Goal: Task Accomplishment & Management: Manage account settings

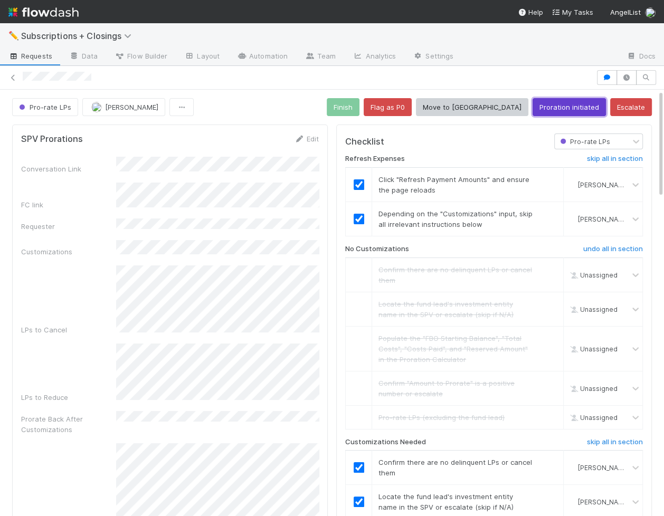
click at [558, 113] on button "Proration initiated" at bounding box center [569, 107] width 73 height 18
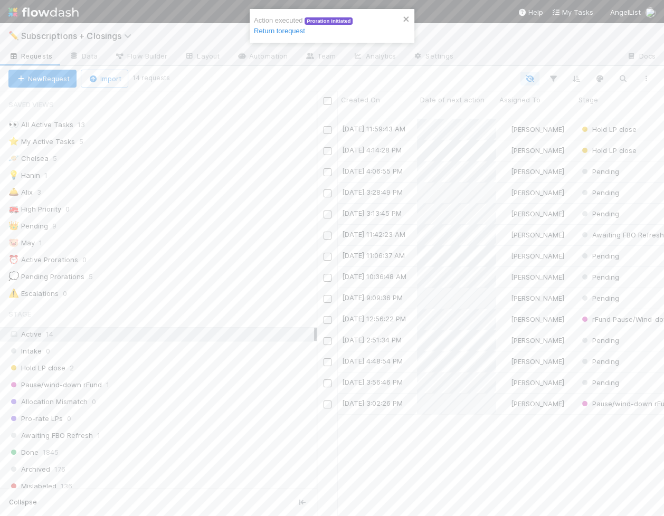
scroll to position [406, 347]
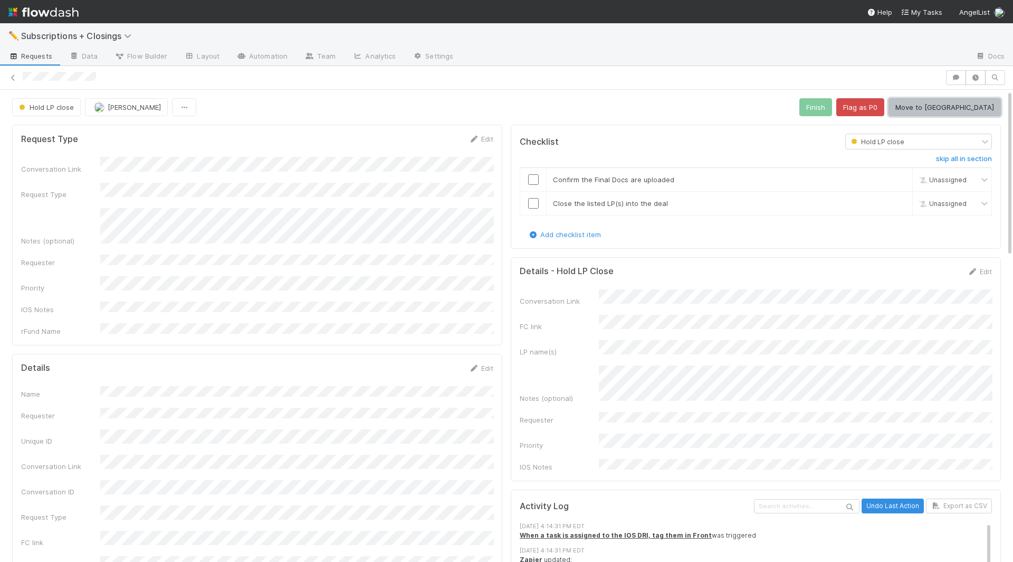
click at [962, 113] on button "Move to [GEOGRAPHIC_DATA]" at bounding box center [945, 107] width 112 height 18
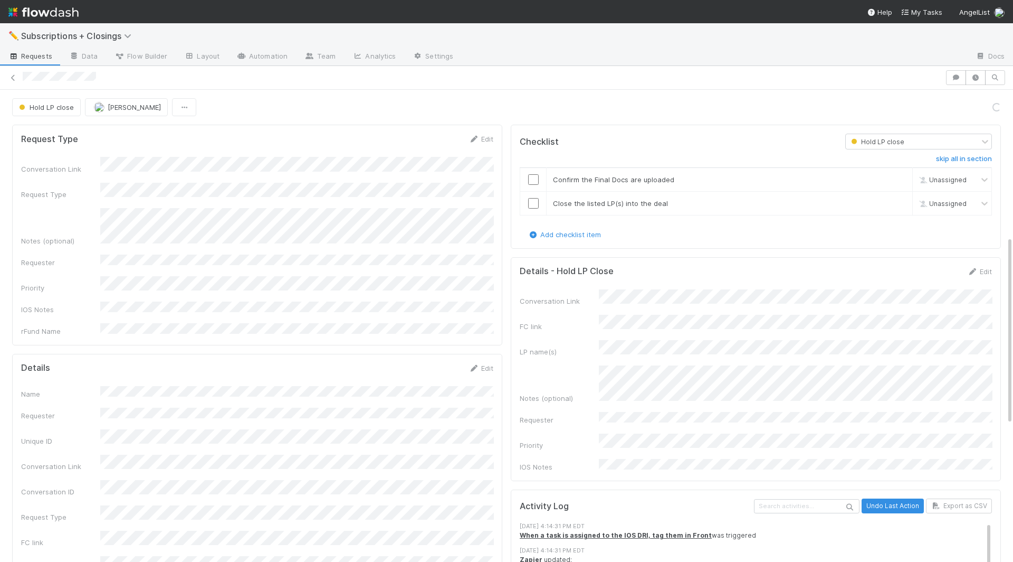
scroll to position [782, 0]
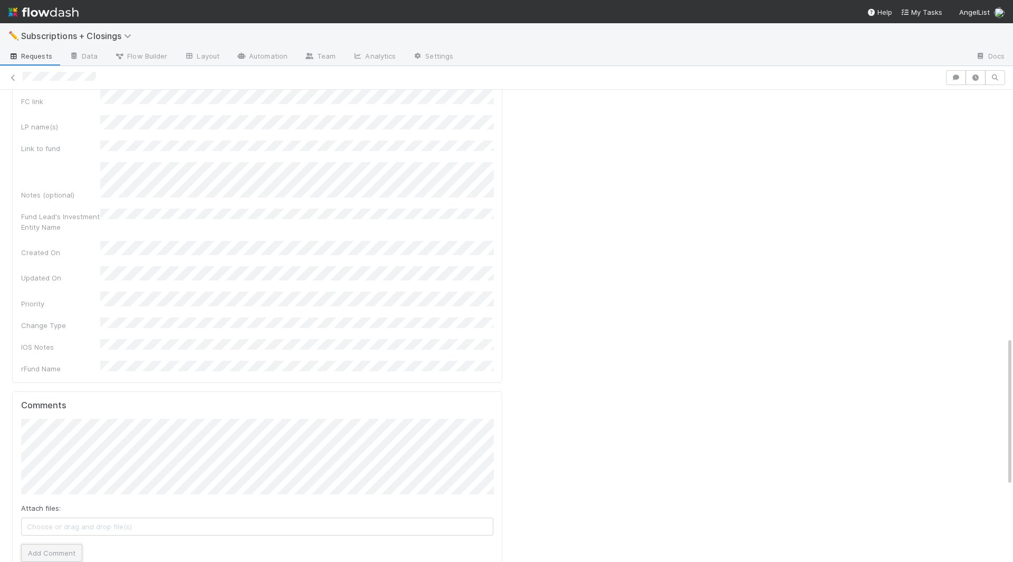
click at [60, 544] on button "Add Comment" at bounding box center [51, 553] width 61 height 18
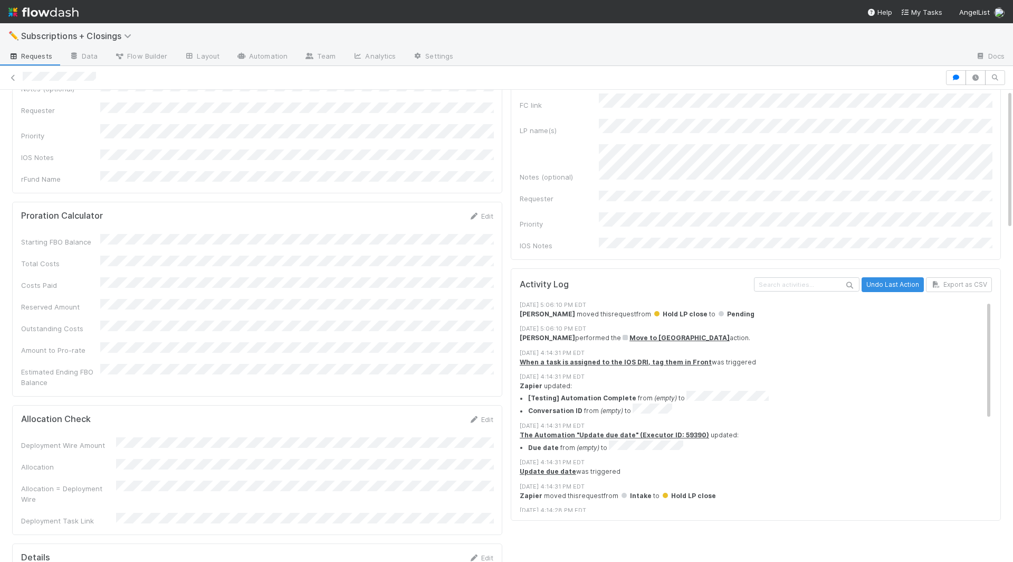
scroll to position [0, 0]
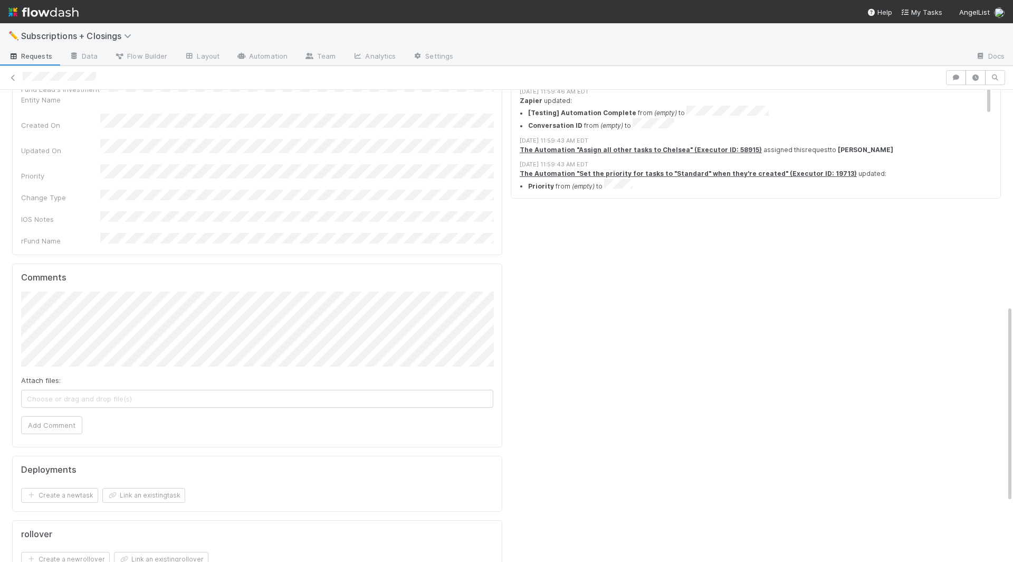
click at [46, 348] on div "Attach files: Choose or drag and drop file(s) Add Comment" at bounding box center [257, 362] width 472 height 143
click at [37, 416] on button "Add Comment" at bounding box center [51, 425] width 61 height 18
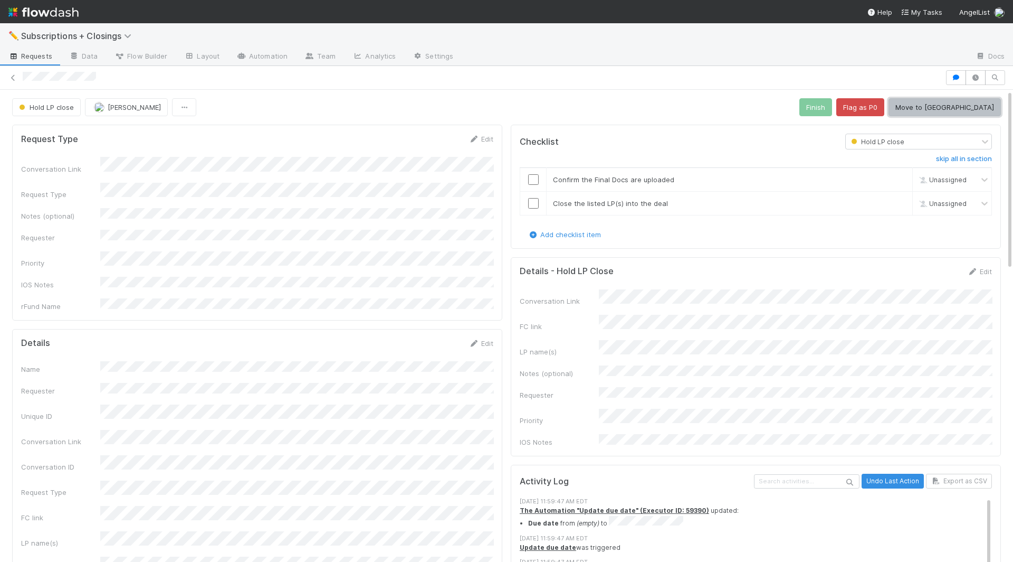
click at [959, 110] on button "Move to Pending" at bounding box center [945, 107] width 112 height 18
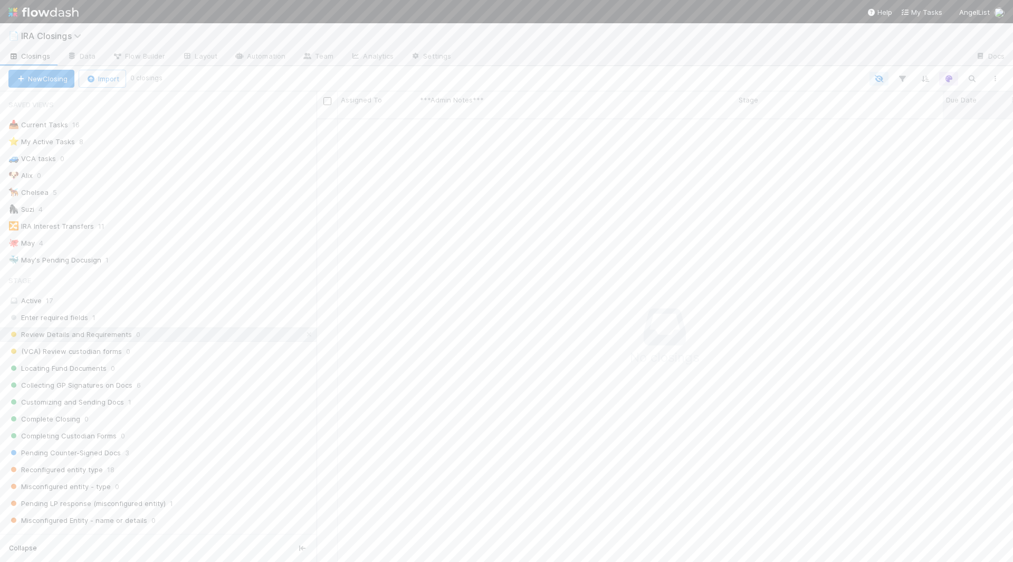
scroll to position [452, 697]
click at [972, 80] on icon "button" at bounding box center [972, 79] width 11 height 10
click at [309, 331] on icon at bounding box center [309, 334] width 11 height 7
click at [80, 384] on div "All 884" at bounding box center [161, 390] width 306 height 13
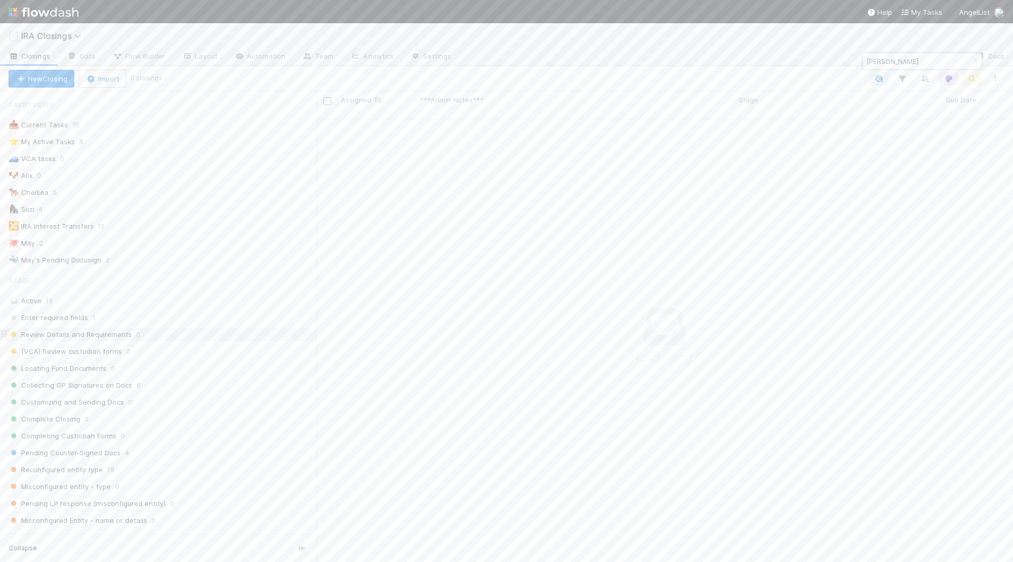
click at [889, 62] on input "[PERSON_NAME]" at bounding box center [918, 61] width 106 height 13
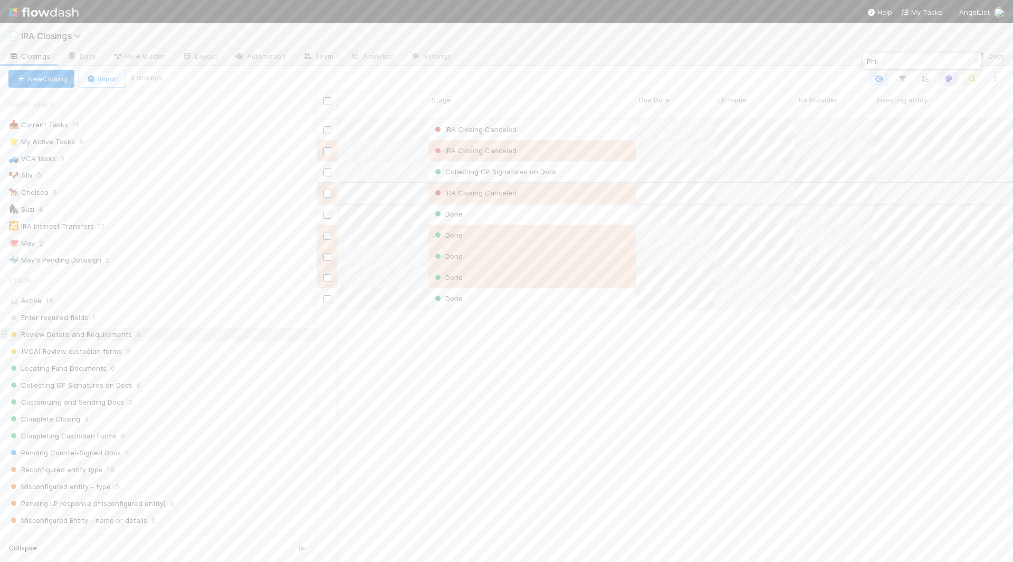
scroll to position [0, 481]
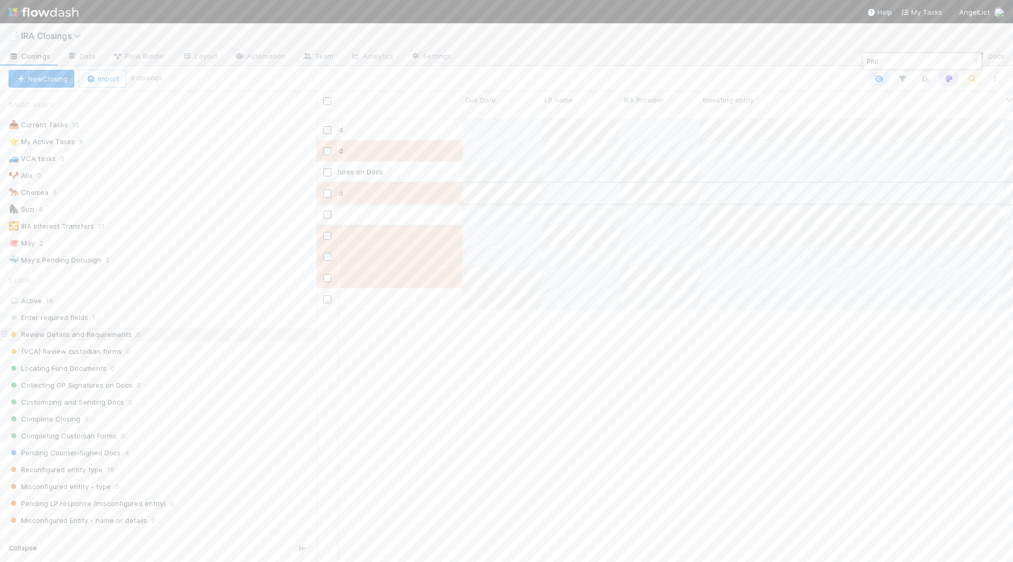
type input "Phil"
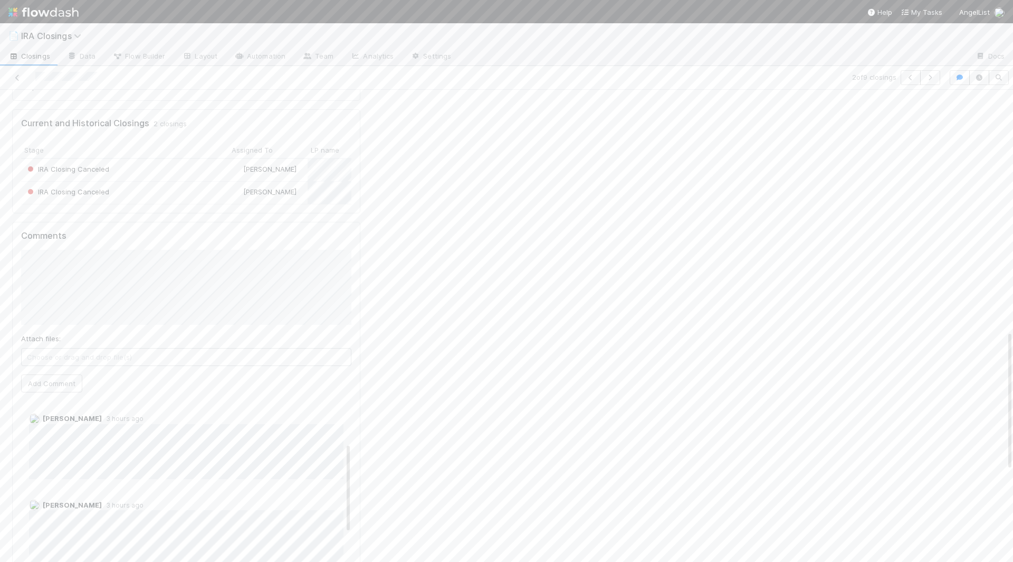
scroll to position [107, 0]
